Goal: Information Seeking & Learning: Learn about a topic

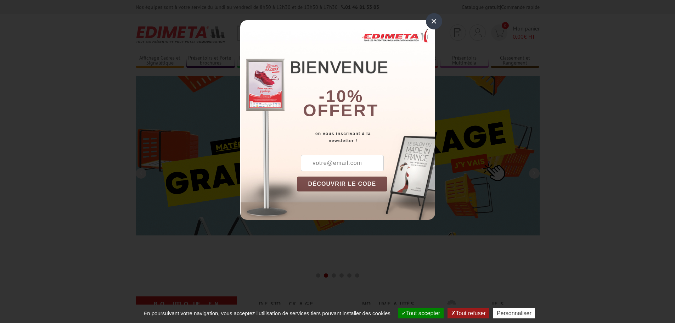
click at [436, 21] on div "×" at bounding box center [434, 21] width 16 height 16
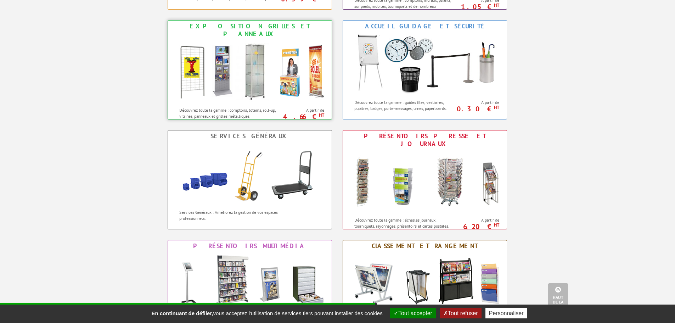
scroll to position [425, 0]
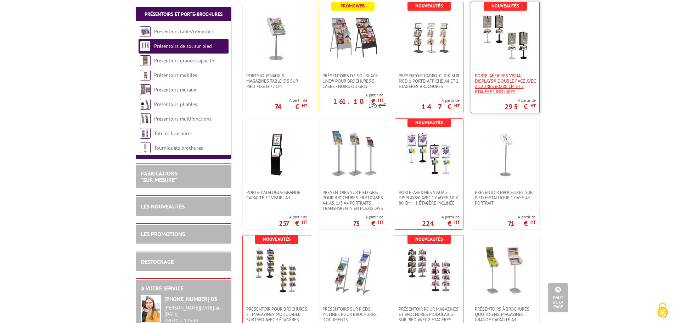
scroll to position [284, 0]
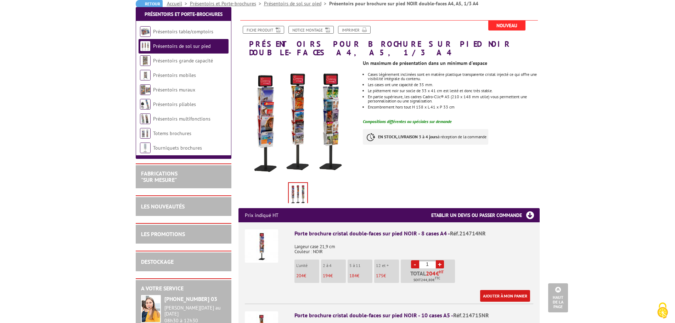
scroll to position [71, 0]
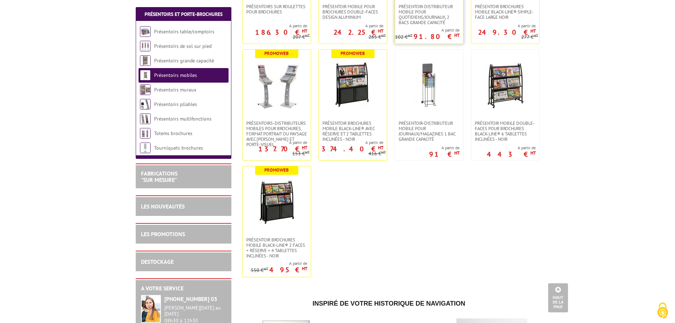
scroll to position [106, 0]
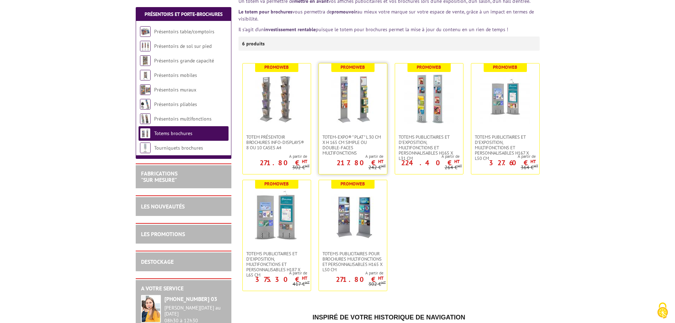
scroll to position [142, 0]
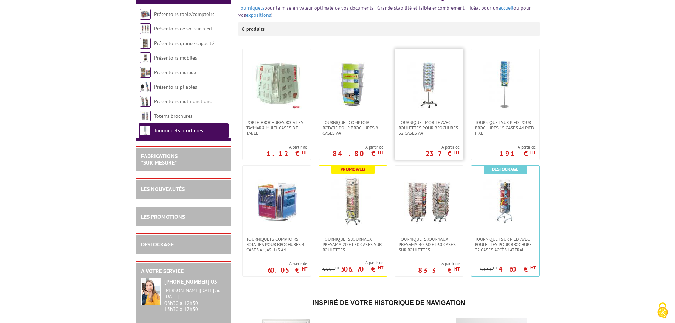
scroll to position [106, 0]
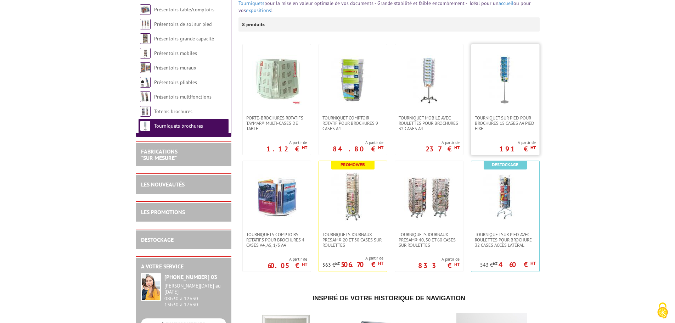
click at [498, 80] on img at bounding box center [506, 80] width 50 height 50
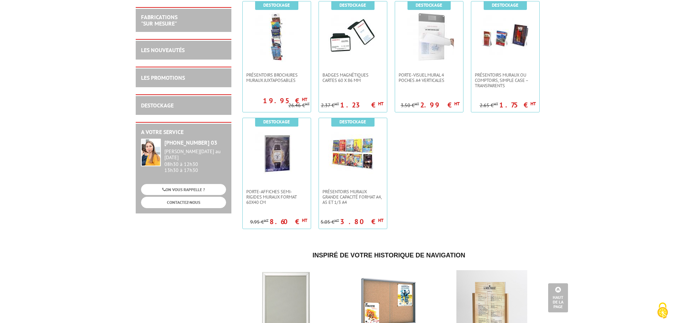
scroll to position [1241, 0]
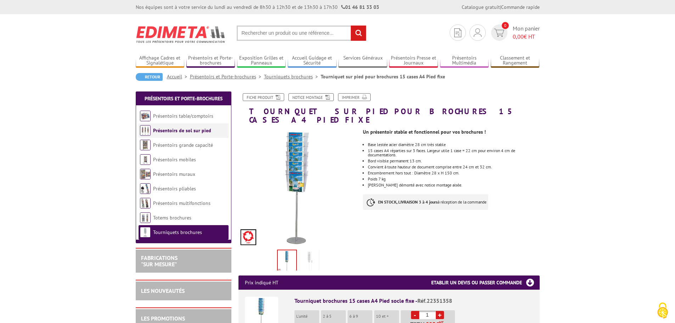
click at [194, 132] on link "Présentoirs de sol sur pied" at bounding box center [182, 130] width 58 height 6
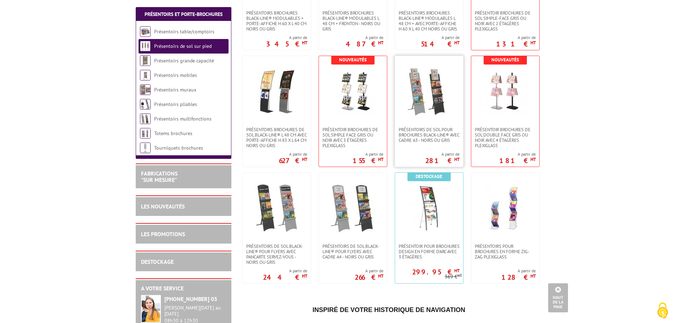
scroll to position [922, 0]
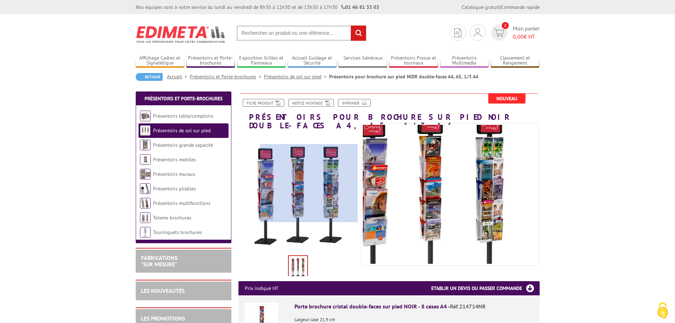
click at [311, 183] on div at bounding box center [309, 183] width 98 height 78
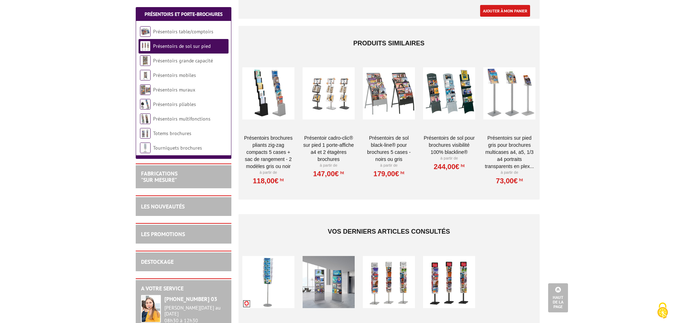
scroll to position [922, 0]
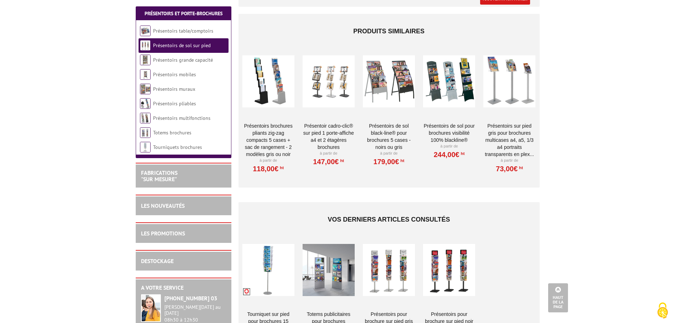
drag, startPoint x: 540, startPoint y: 179, endPoint x: 514, endPoint y: 190, distance: 28.3
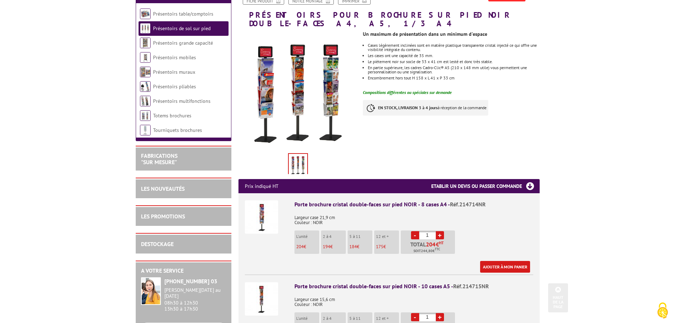
scroll to position [0, 0]
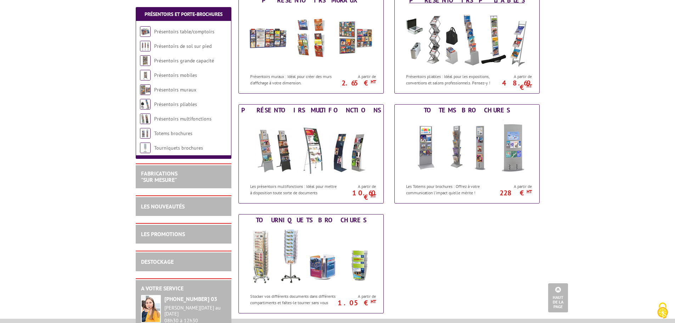
scroll to position [248, 0]
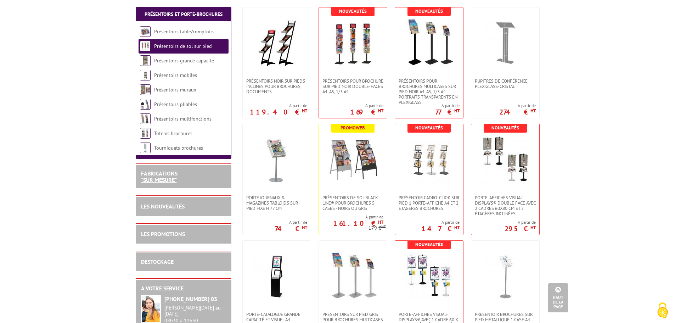
scroll to position [106, 0]
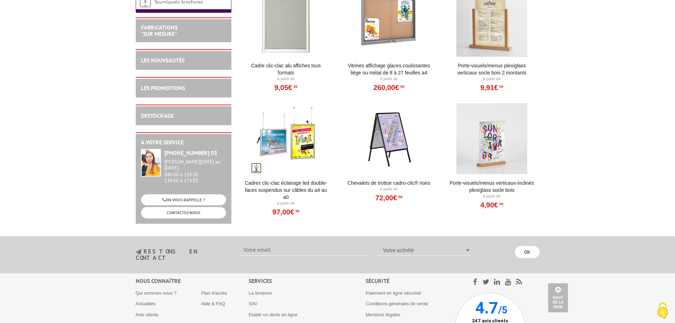
scroll to position [319, 0]
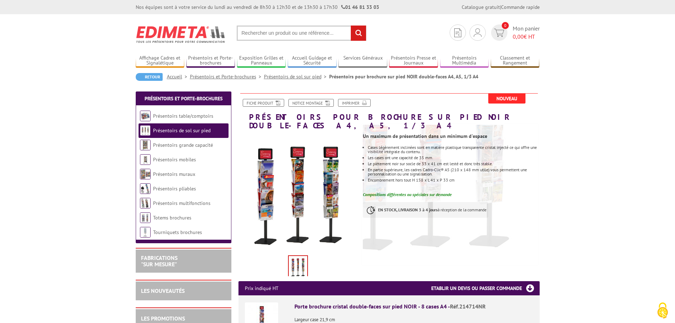
click at [300, 256] on img at bounding box center [298, 267] width 18 height 22
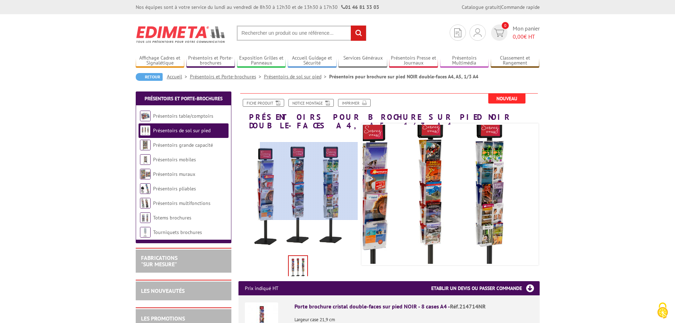
click at [317, 181] on div at bounding box center [309, 181] width 98 height 78
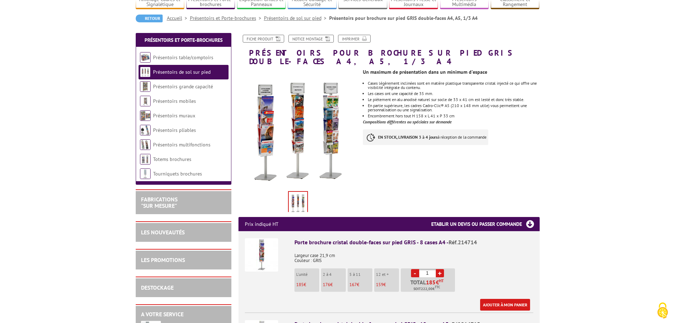
scroll to position [71, 0]
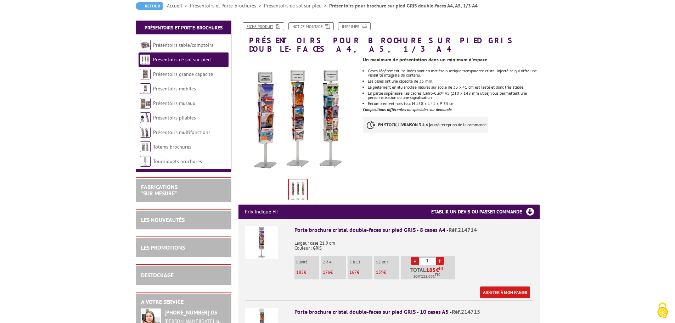
click at [268, 25] on link "Fiche produit" at bounding box center [263, 26] width 41 height 8
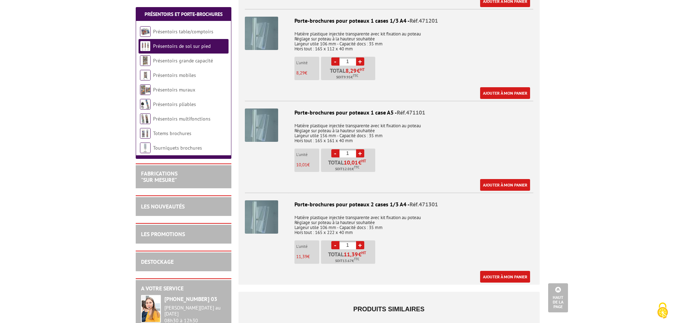
scroll to position [674, 0]
